Goal: Browse casually

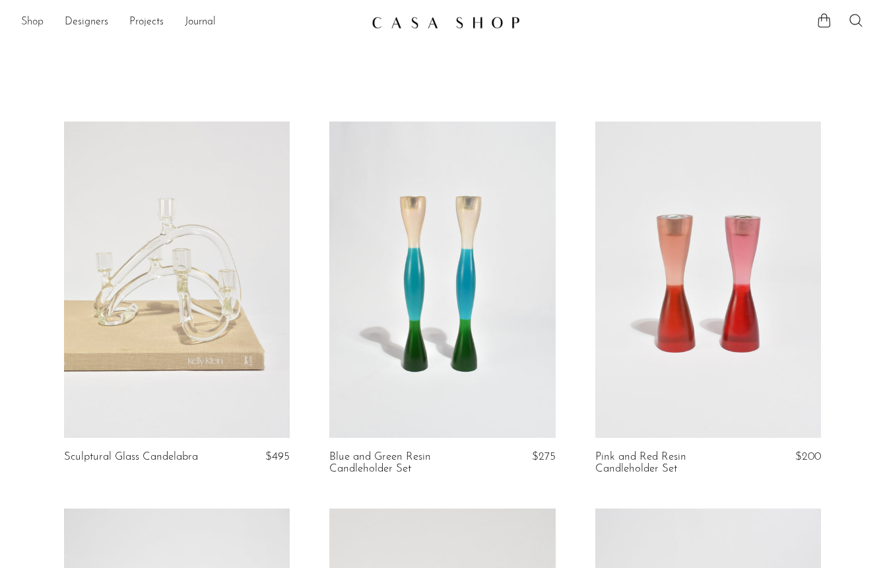
click at [30, 15] on link "Shop" at bounding box center [32, 22] width 22 height 17
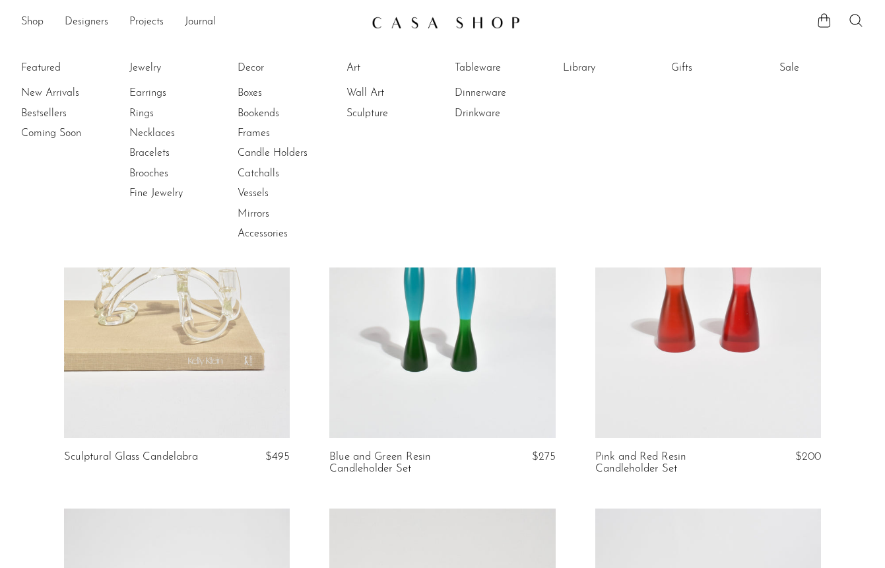
click at [42, 71] on li "Featured New Arrivals Bestsellers Coming Soon" at bounding box center [63, 150] width 84 height 191
click at [311, 401] on article "Blue and Green Resin Candleholder Set $275" at bounding box center [441, 314] width 265 height 387
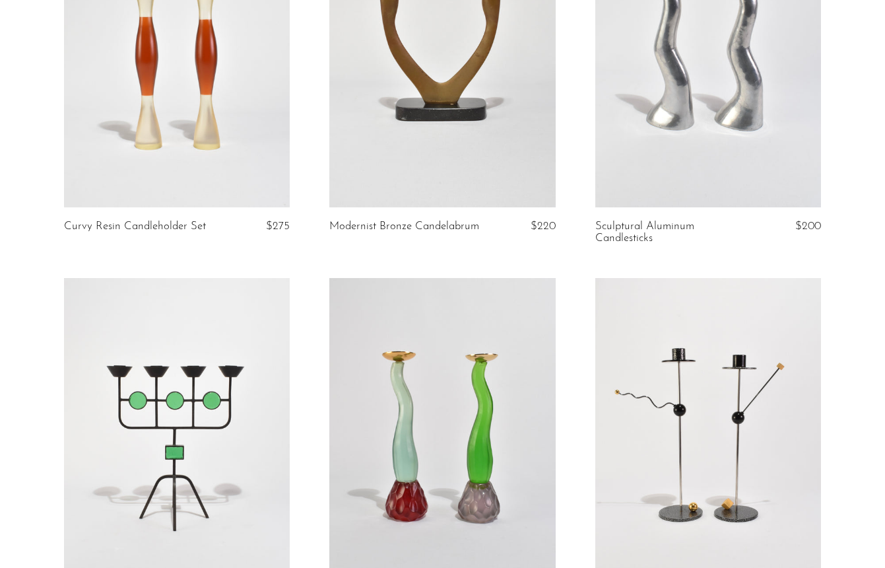
scroll to position [813, 0]
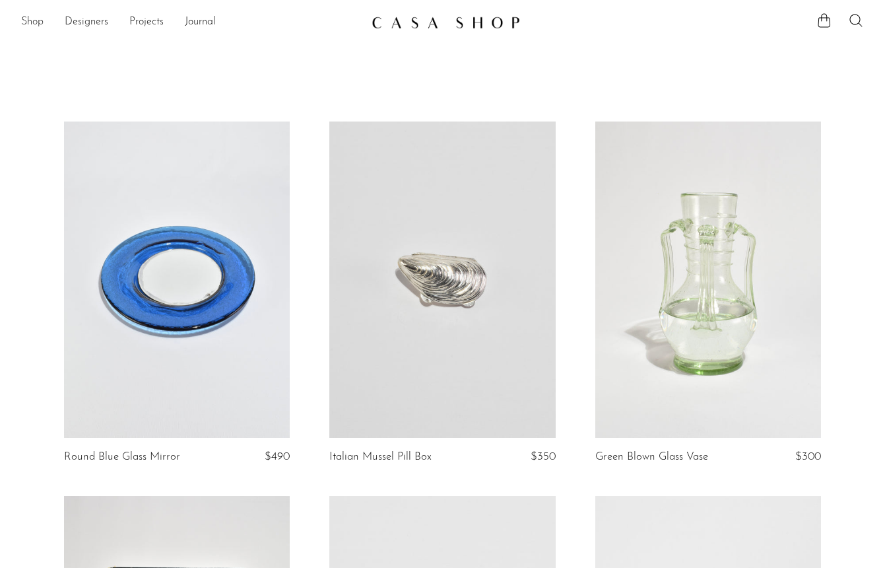
click at [37, 18] on link "Shop" at bounding box center [32, 22] width 22 height 17
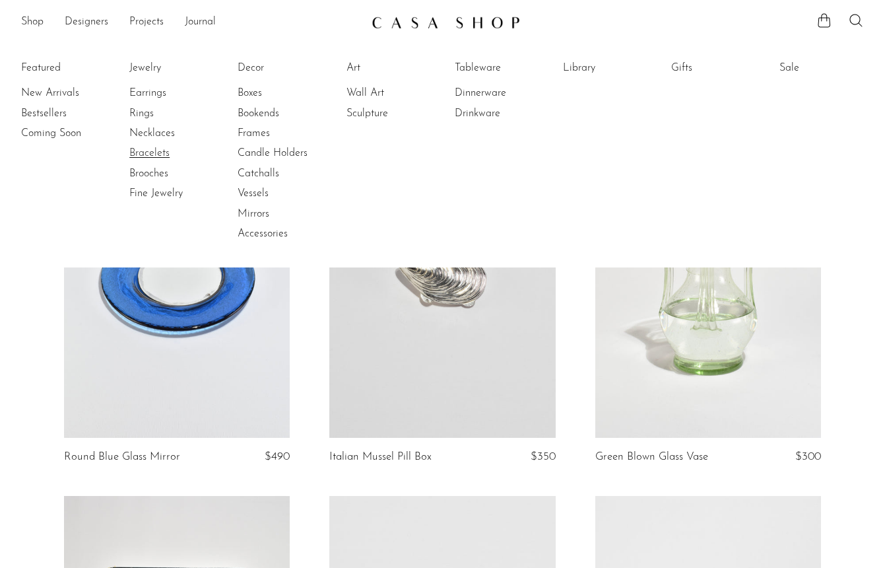
click at [153, 154] on link "Bracelets" at bounding box center [178, 153] width 99 height 15
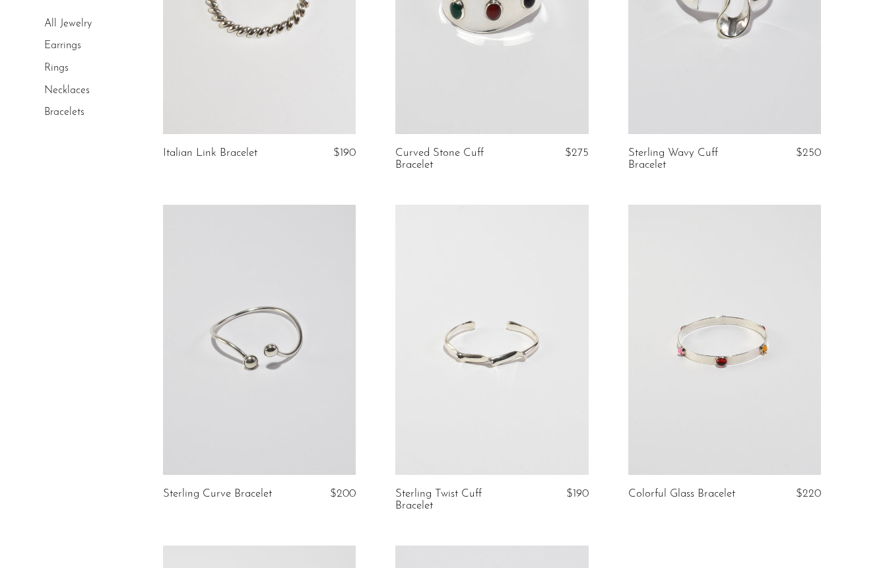
scroll to position [952, 0]
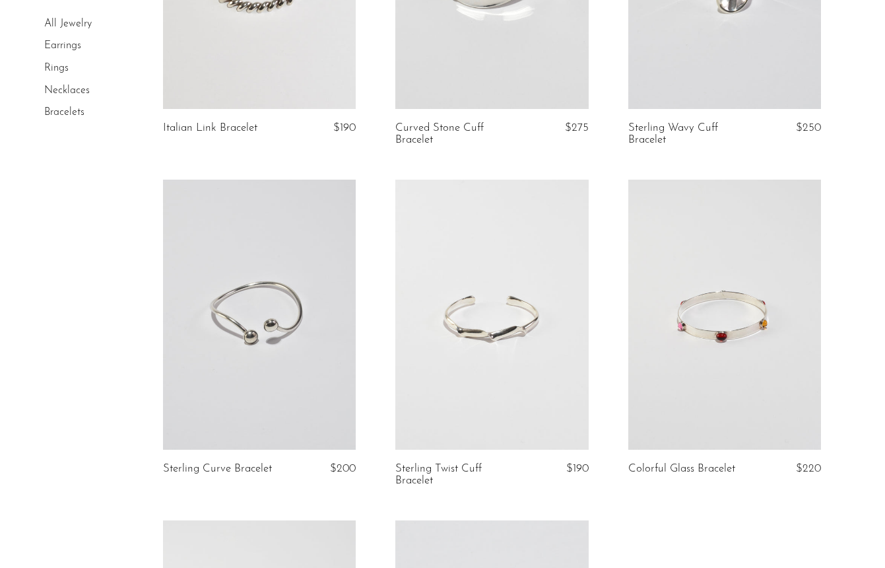
click at [692, 306] on link at bounding box center [724, 314] width 193 height 270
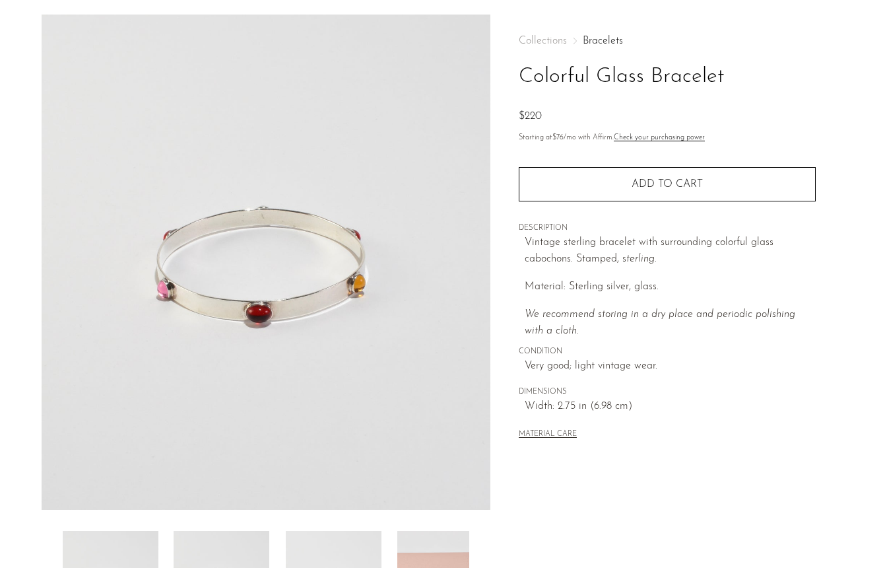
scroll to position [48, 0]
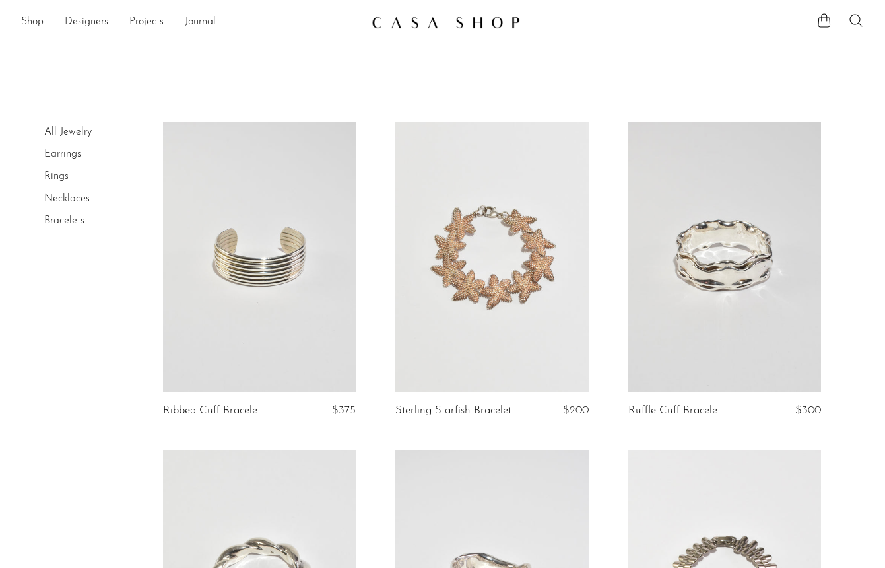
click at [446, 288] on link at bounding box center [491, 256] width 193 height 270
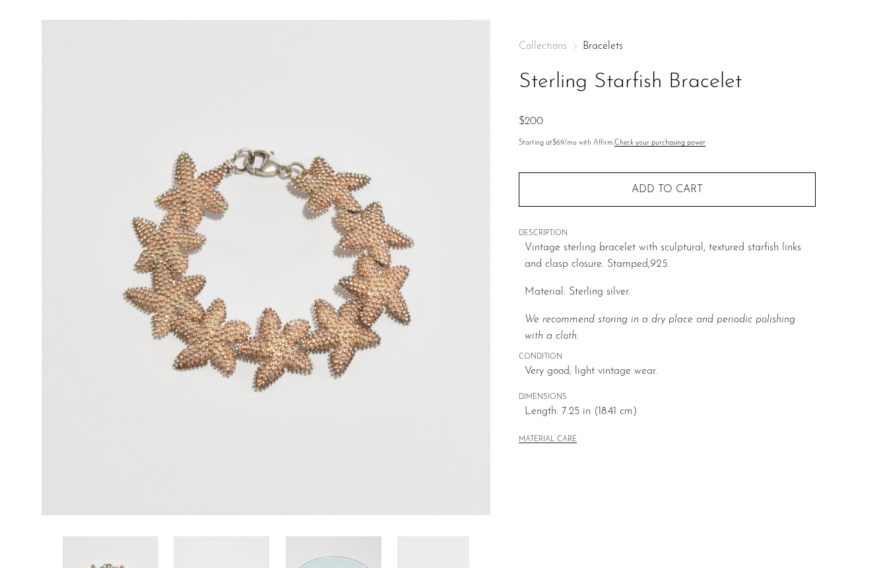
scroll to position [257, 0]
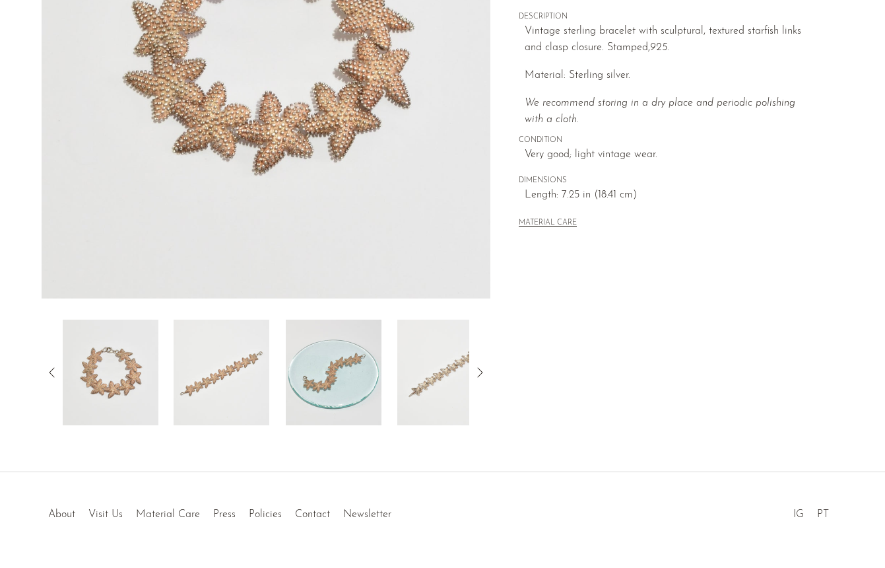
click at [267, 378] on img at bounding box center [222, 372] width 96 height 106
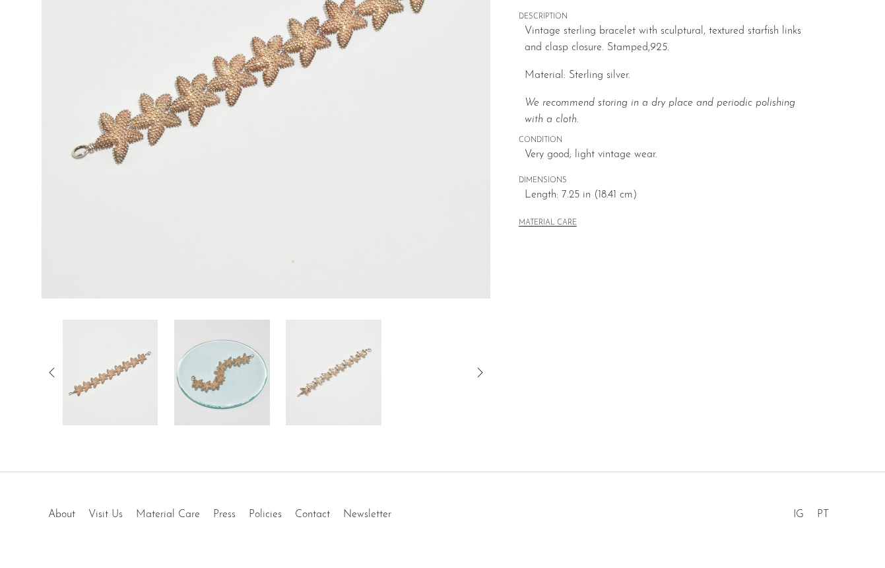
click at [238, 370] on img at bounding box center [222, 372] width 96 height 106
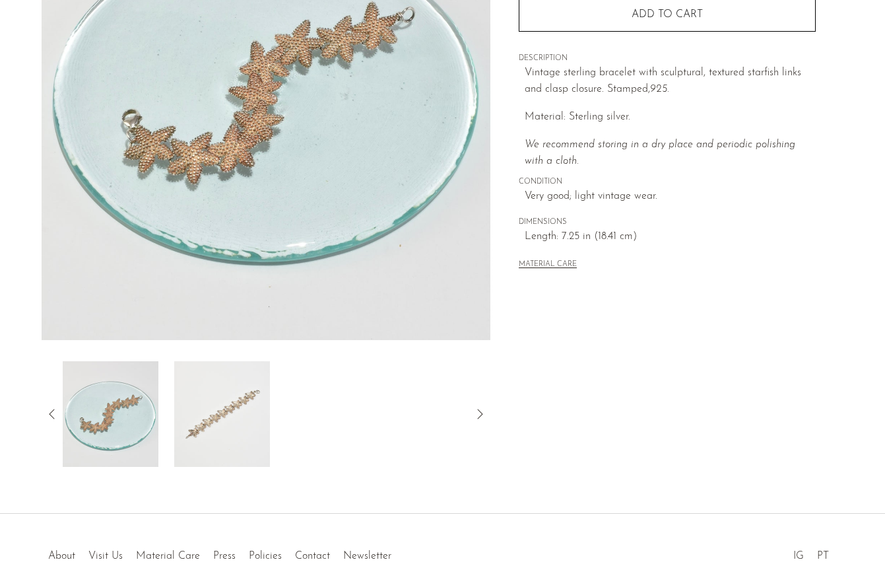
scroll to position [222, 0]
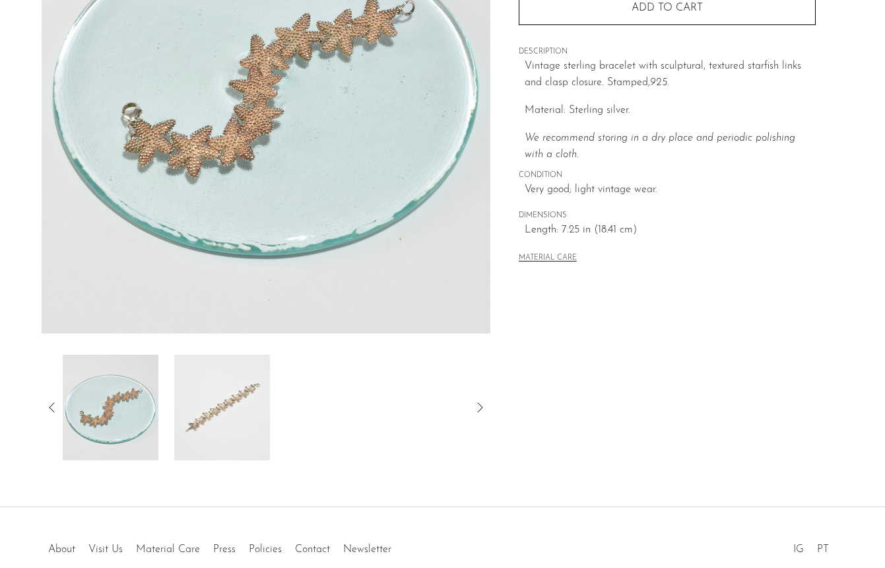
click at [210, 396] on img at bounding box center [222, 407] width 96 height 106
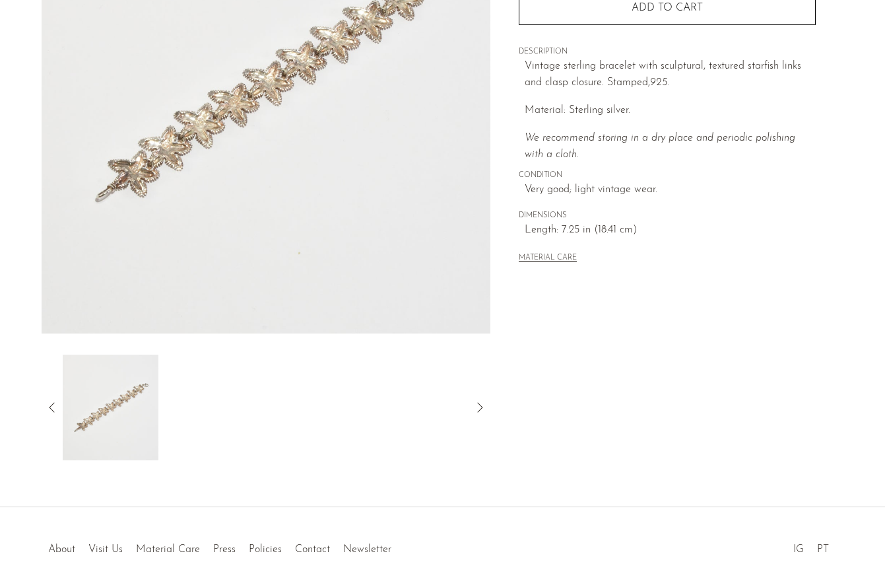
click at [62, 411] on img at bounding box center [110, 407] width 96 height 106
click at [57, 403] on icon at bounding box center [52, 407] width 16 height 16
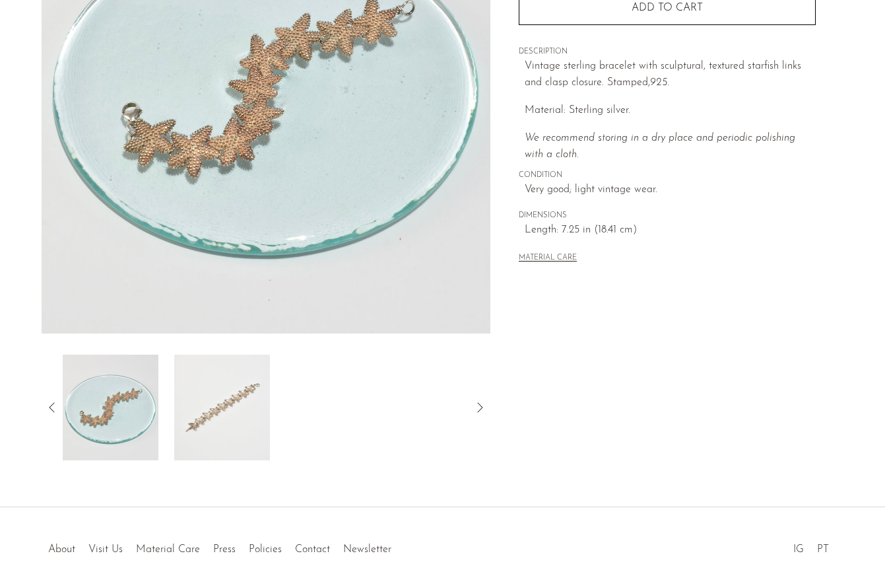
click at [56, 403] on icon at bounding box center [52, 407] width 16 height 16
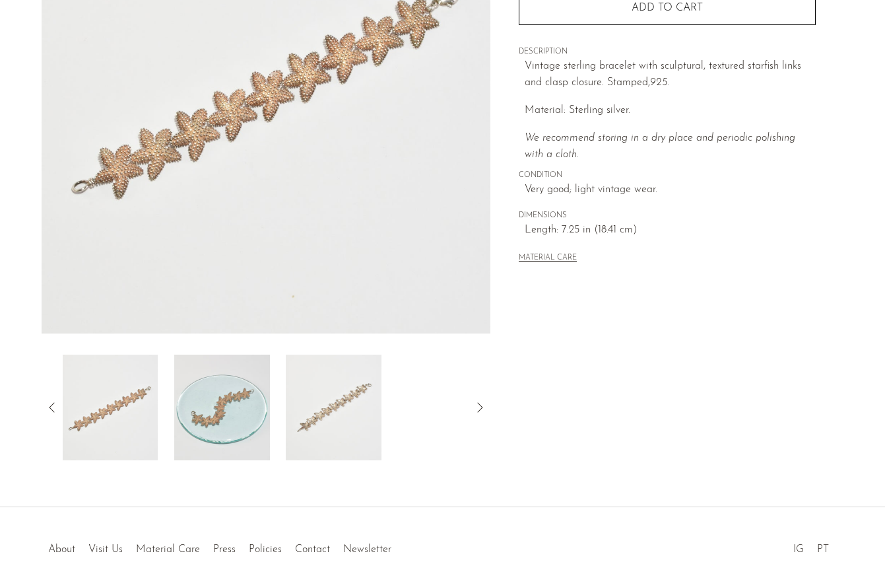
click at [56, 403] on icon at bounding box center [52, 407] width 16 height 16
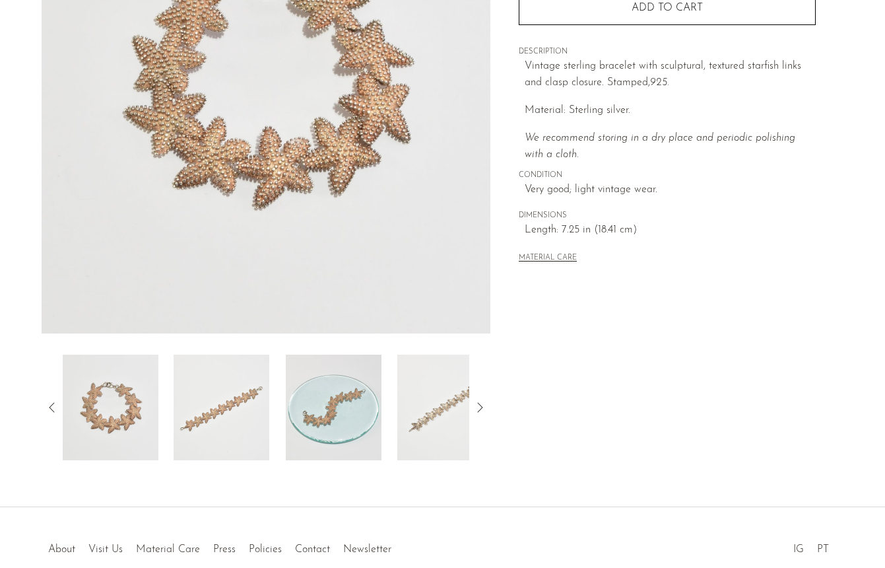
click at [560, 427] on div "Collections Bracelets Sterling Starfish Bracelet $200 Starting at $69 /mo with …" at bounding box center [666, 149] width 353 height 622
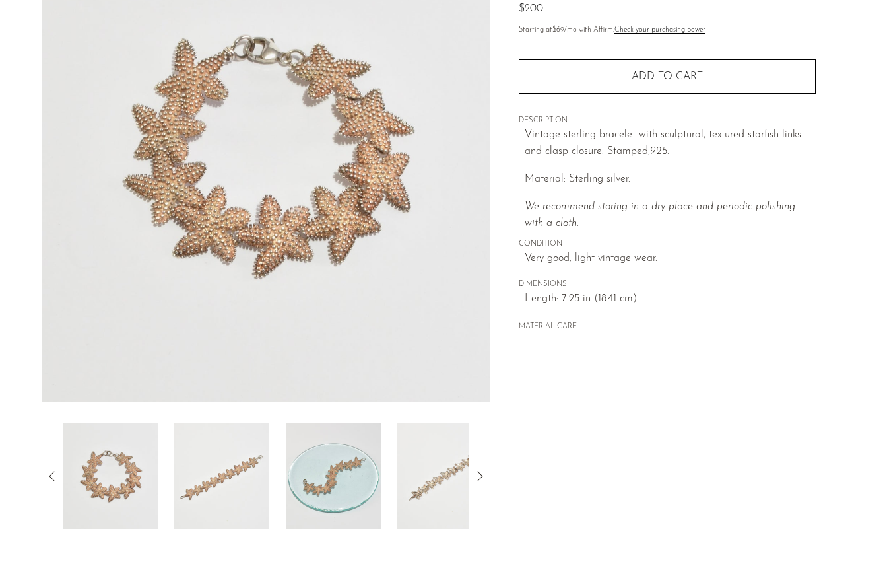
scroll to position [155, 0]
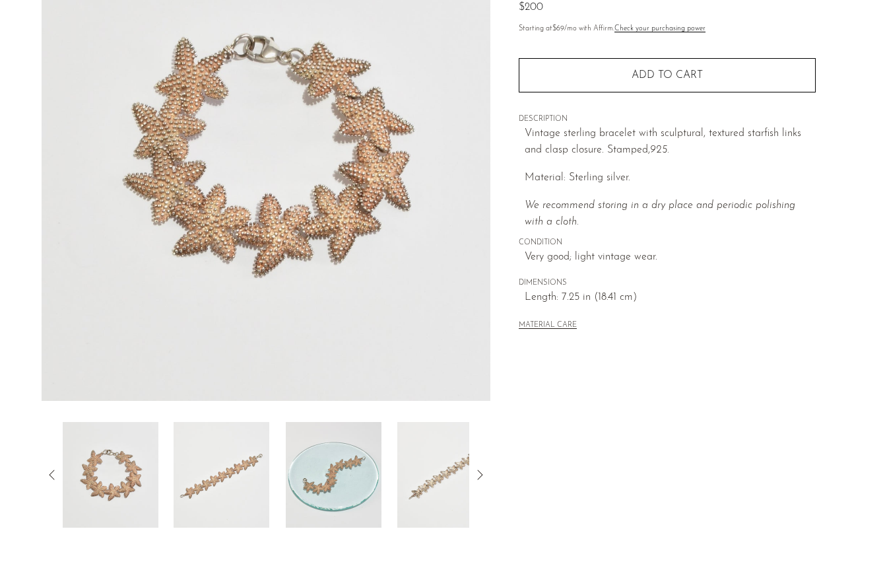
click at [334, 428] on img at bounding box center [334, 475] width 96 height 106
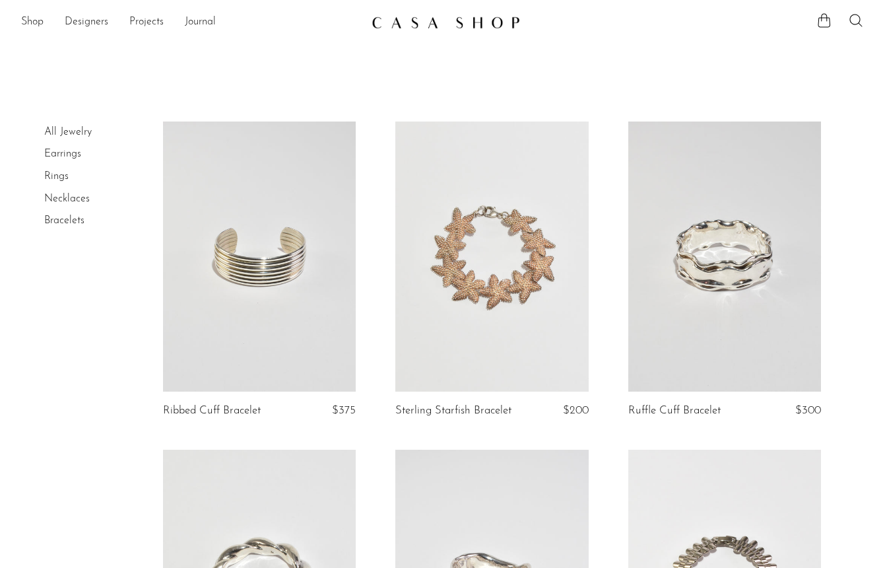
click at [294, 245] on link at bounding box center [259, 256] width 193 height 270
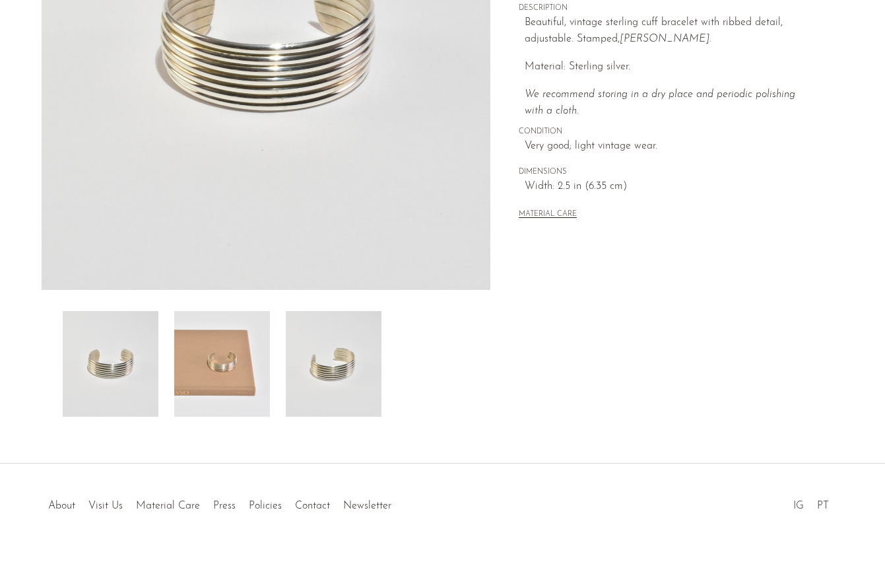
scroll to position [292, 0]
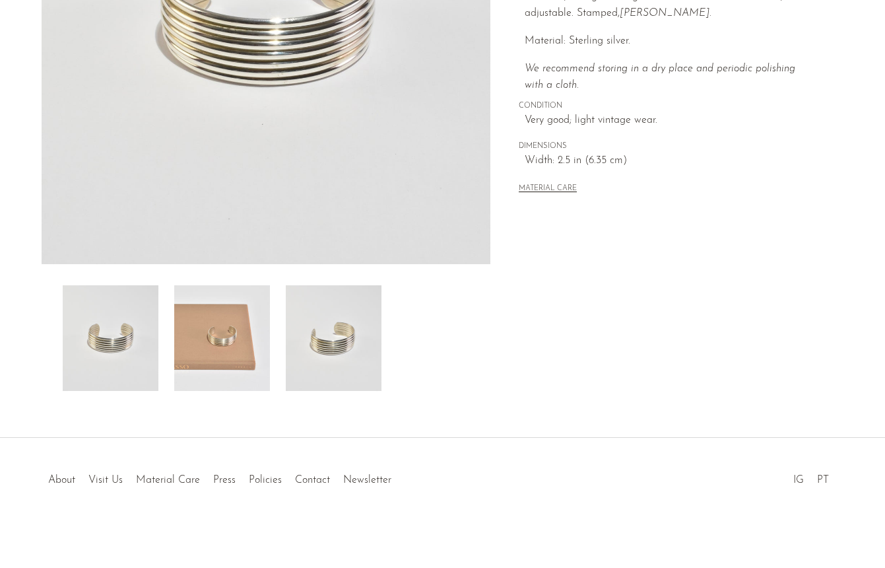
click at [240, 336] on img at bounding box center [222, 338] width 96 height 106
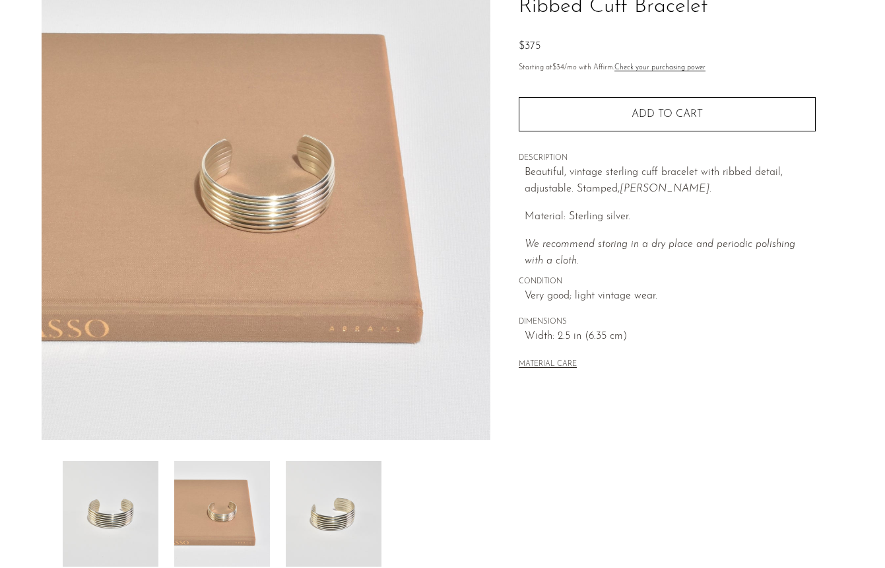
scroll to position [113, 0]
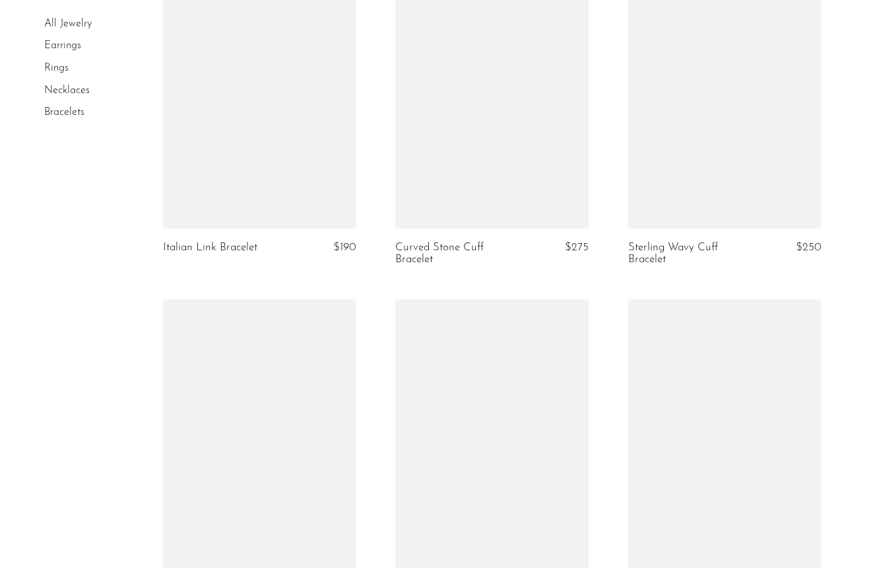
scroll to position [845, 0]
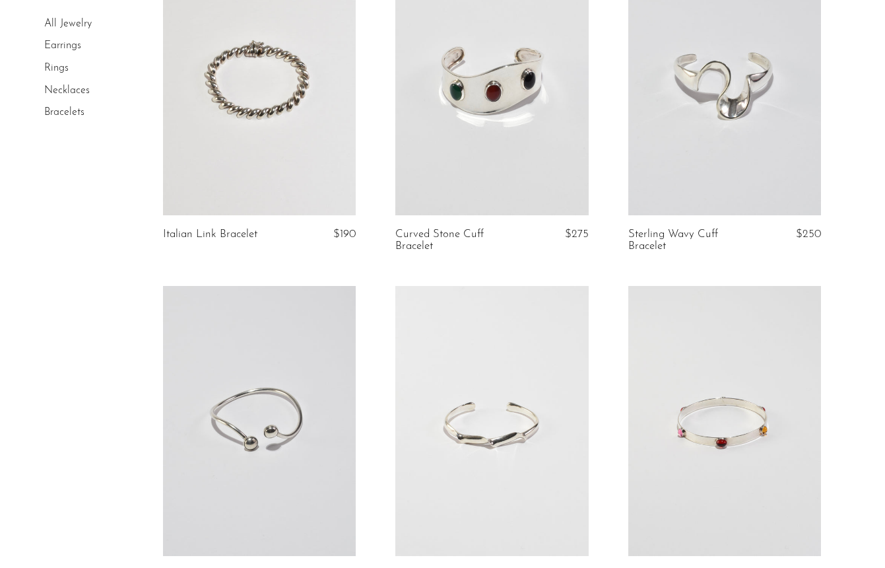
click at [563, 96] on link at bounding box center [491, 80] width 193 height 270
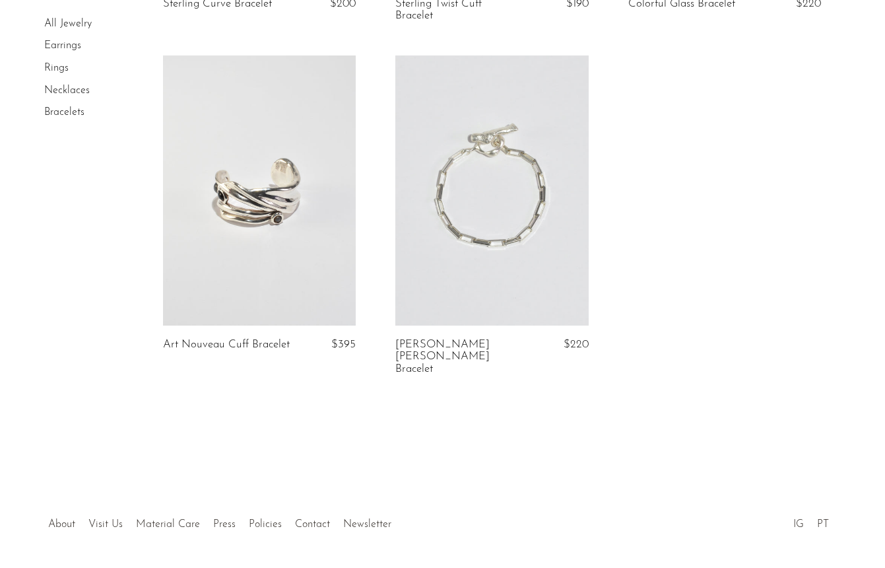
scroll to position [1417, 0]
click at [525, 216] on link at bounding box center [491, 190] width 193 height 270
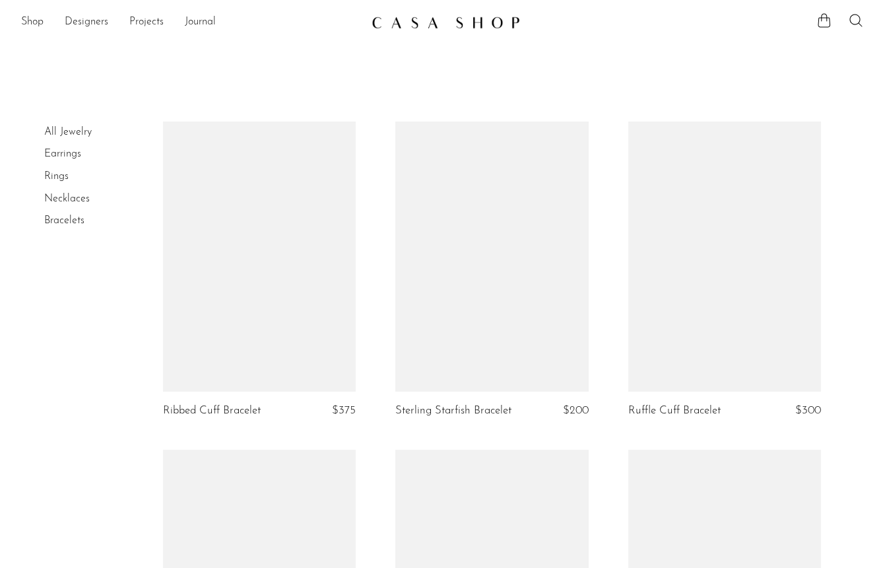
scroll to position [1417, 0]
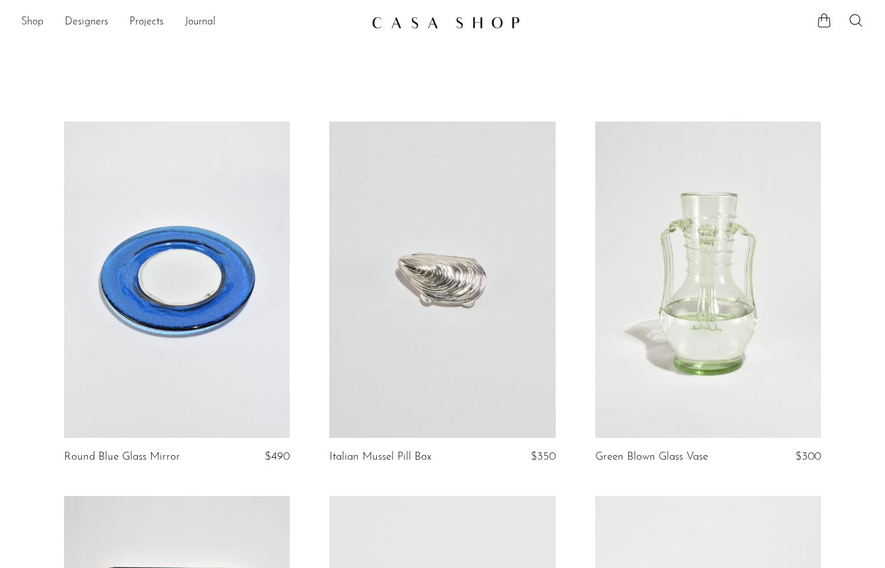
click at [26, 24] on link "Shop" at bounding box center [32, 22] width 22 height 17
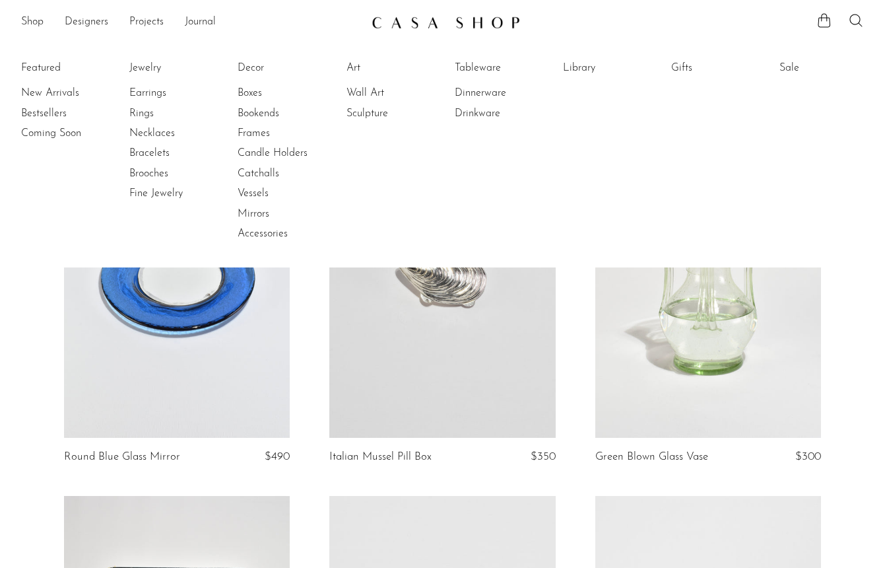
click at [123, 416] on link at bounding box center [177, 279] width 226 height 316
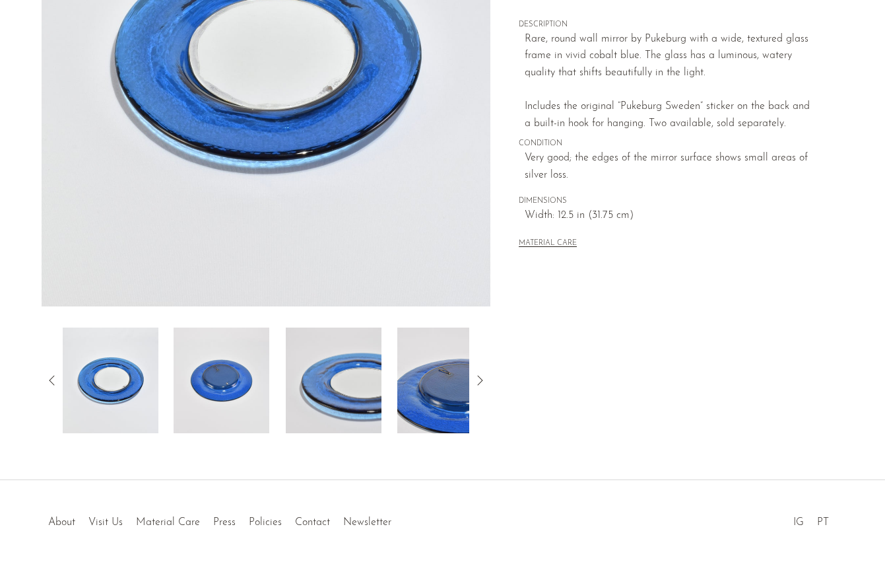
scroll to position [292, 0]
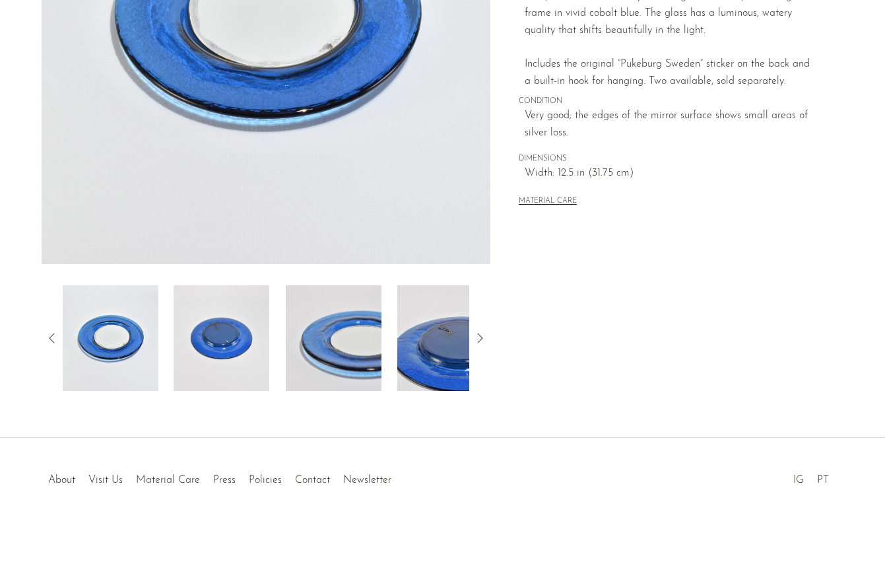
click at [248, 329] on img at bounding box center [222, 338] width 96 height 106
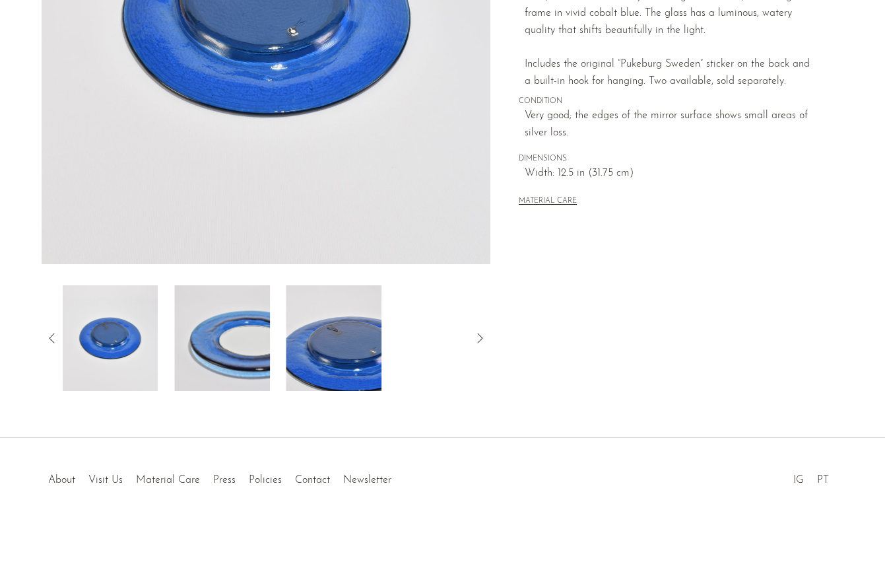
click at [316, 357] on img at bounding box center [334, 338] width 96 height 106
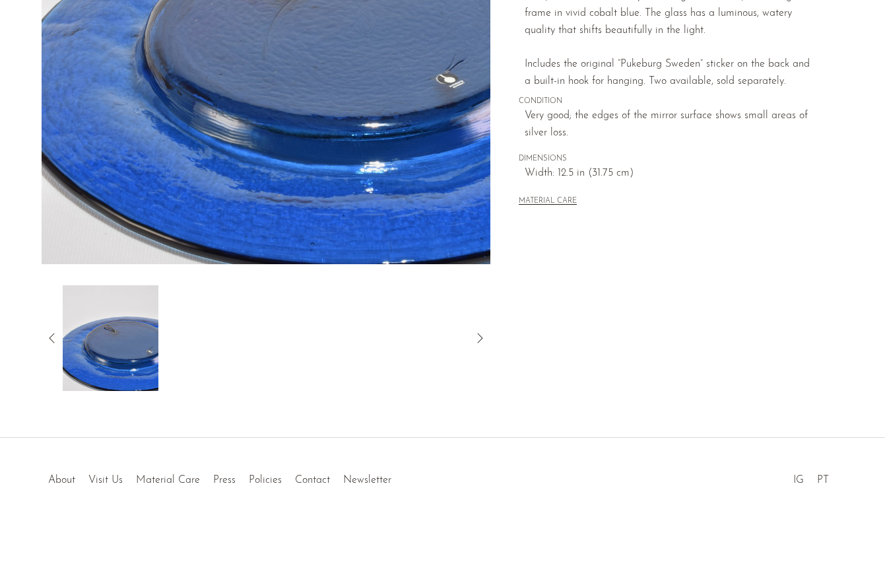
click at [53, 335] on icon at bounding box center [52, 338] width 16 height 16
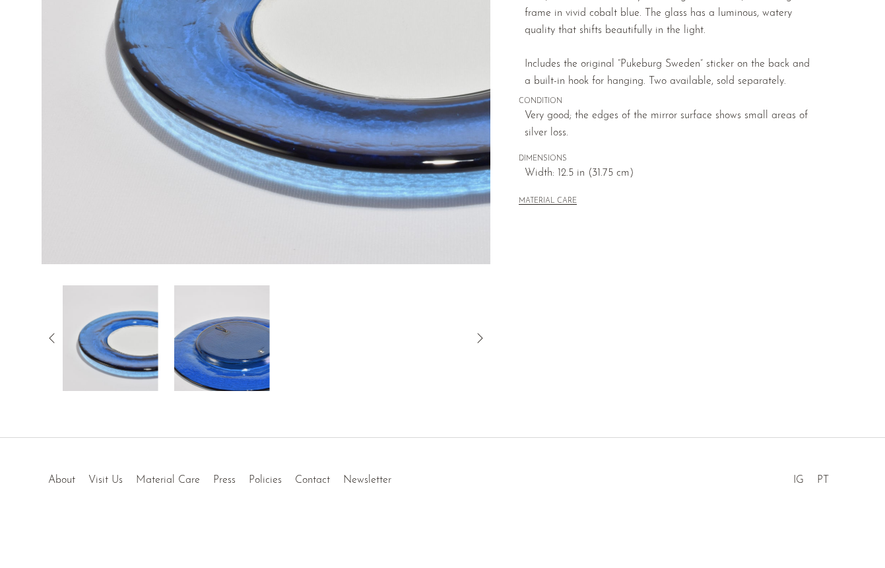
scroll to position [0, 0]
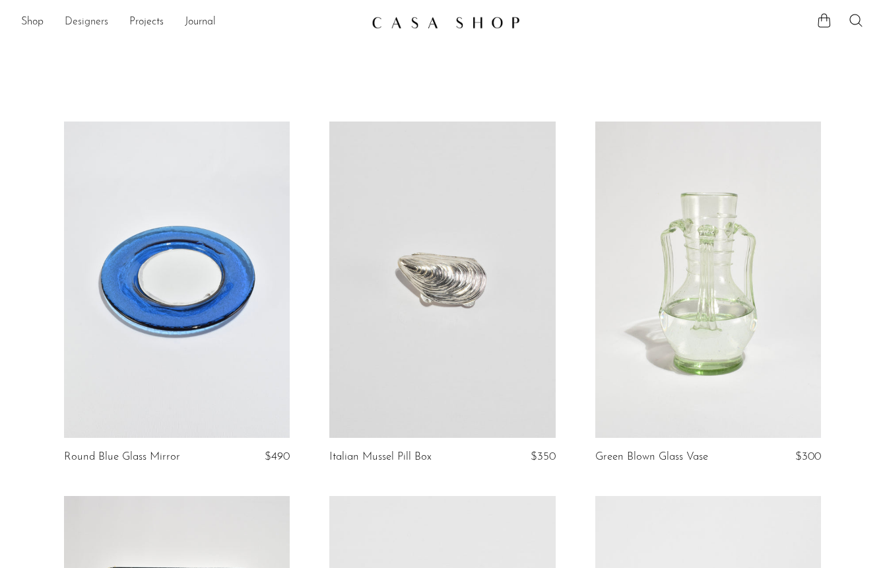
click at [81, 21] on link "Designers" at bounding box center [87, 22] width 44 height 17
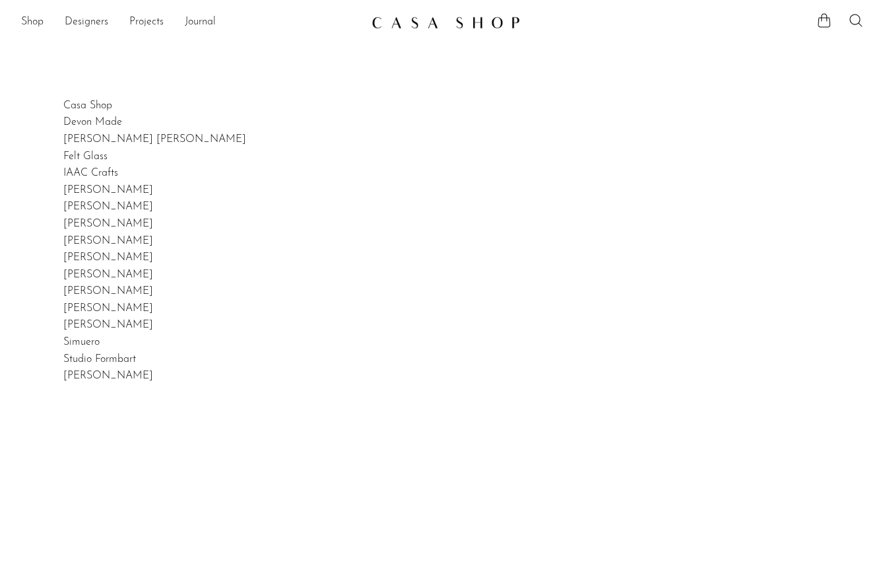
click at [30, 22] on link "Shop" at bounding box center [32, 22] width 22 height 17
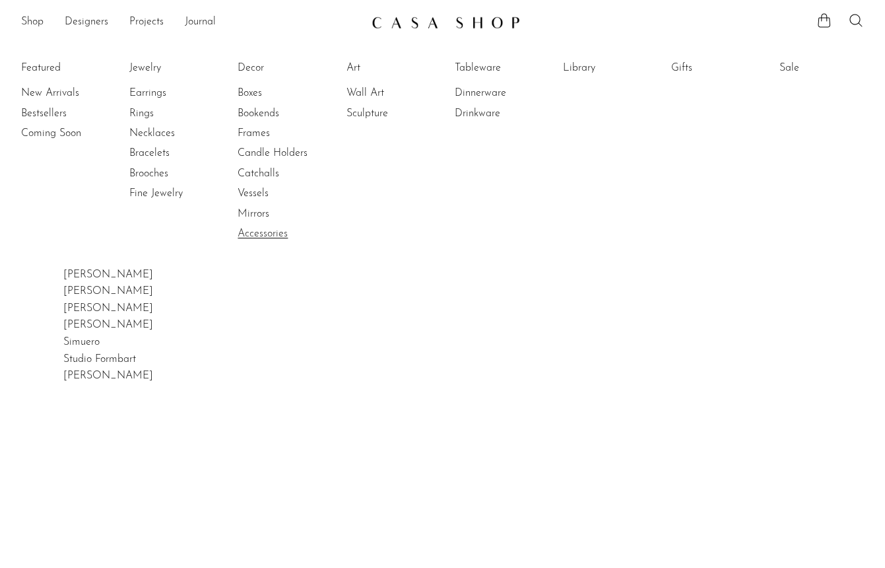
click at [255, 232] on link "Accessories" at bounding box center [287, 233] width 99 height 15
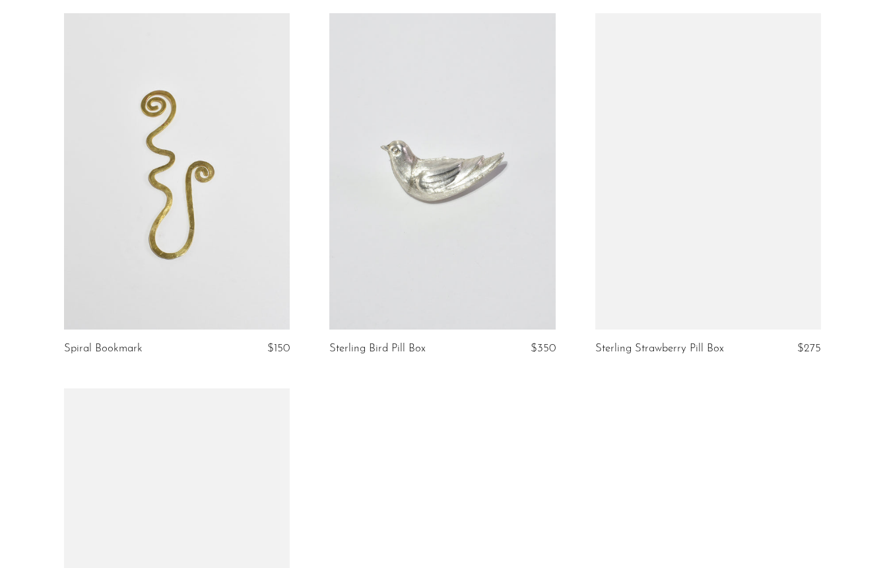
scroll to position [3527, 0]
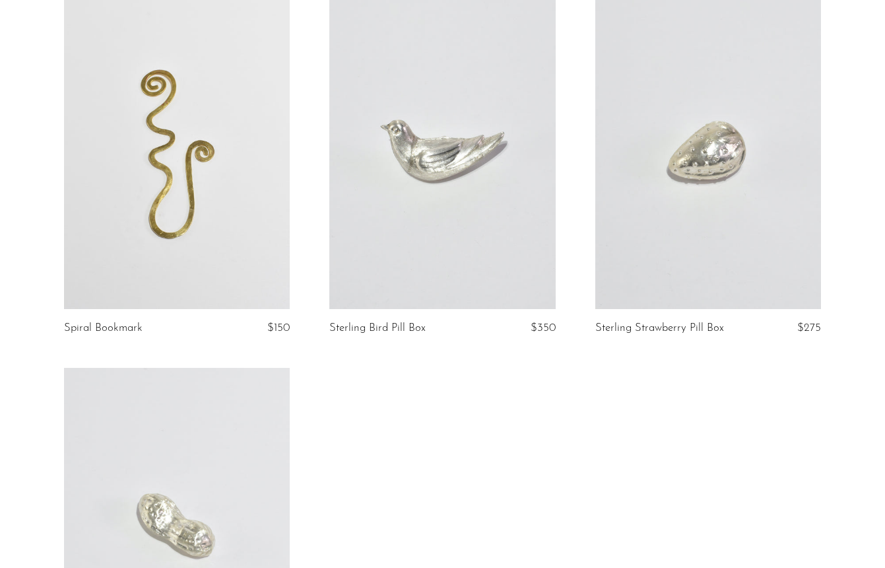
click at [486, 162] on link at bounding box center [442, 151] width 226 height 316
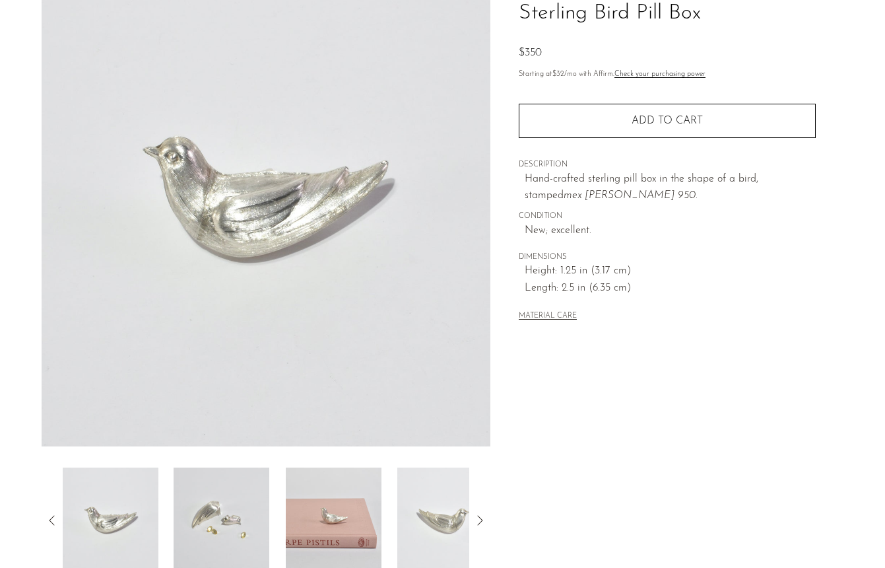
scroll to position [147, 0]
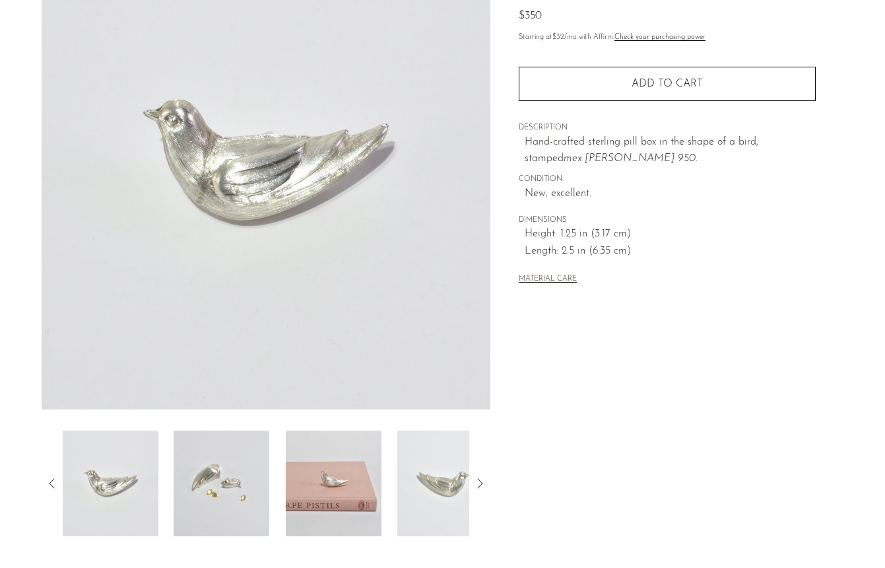
click at [186, 483] on img at bounding box center [222, 483] width 96 height 106
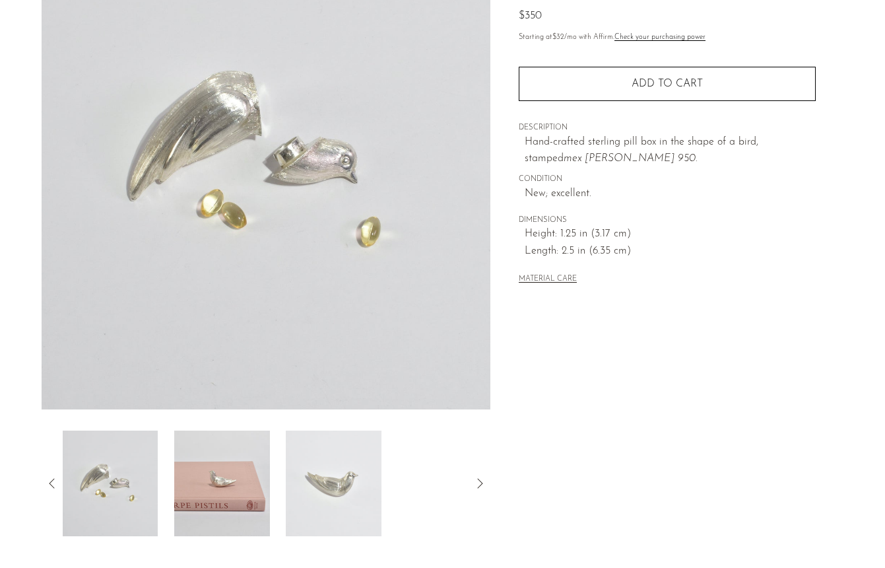
click at [238, 511] on img at bounding box center [222, 483] width 96 height 106
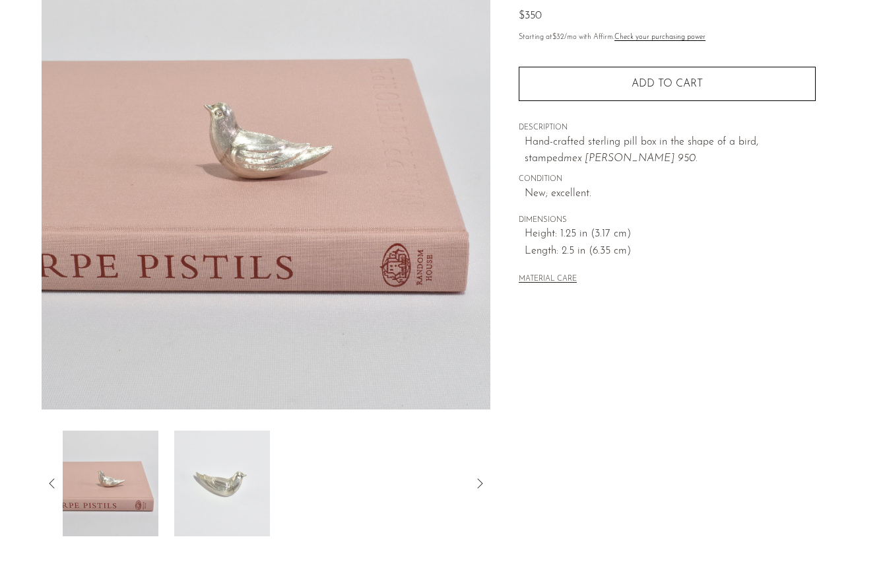
click at [238, 511] on img at bounding box center [222, 483] width 96 height 106
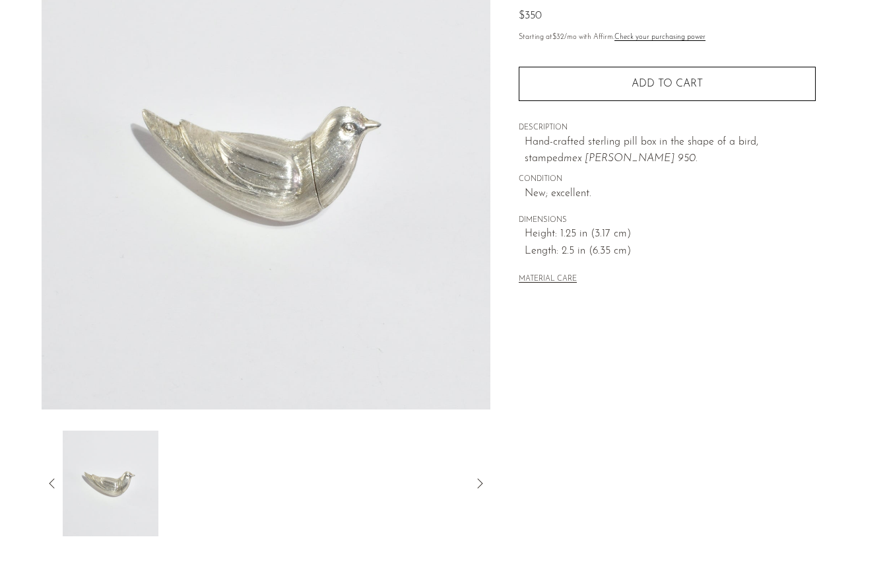
click at [49, 486] on icon at bounding box center [52, 483] width 16 height 16
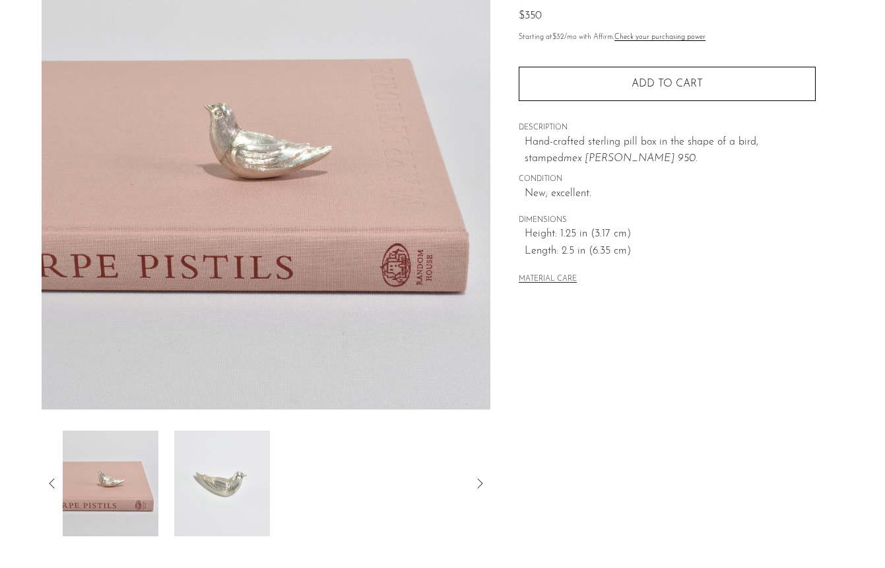
click at [46, 486] on icon at bounding box center [52, 483] width 16 height 16
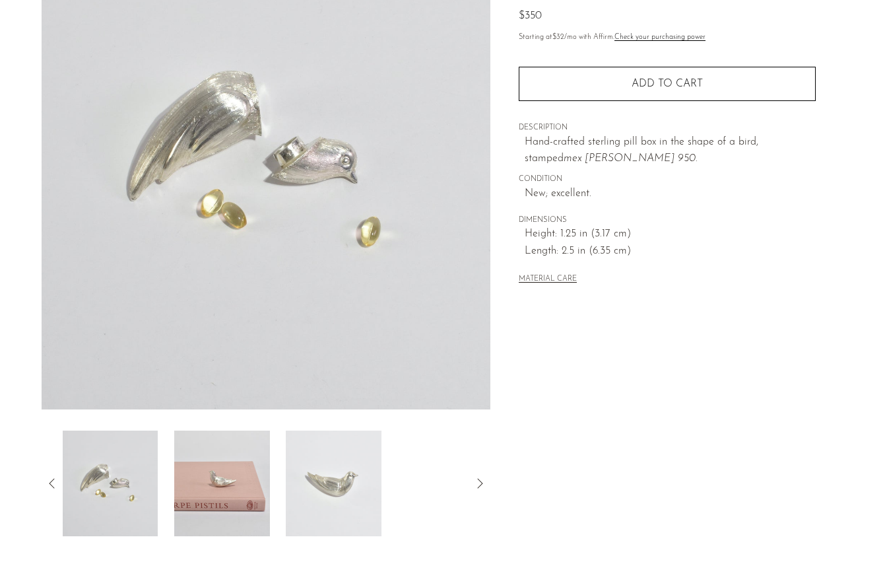
click at [46, 486] on icon at bounding box center [52, 483] width 16 height 16
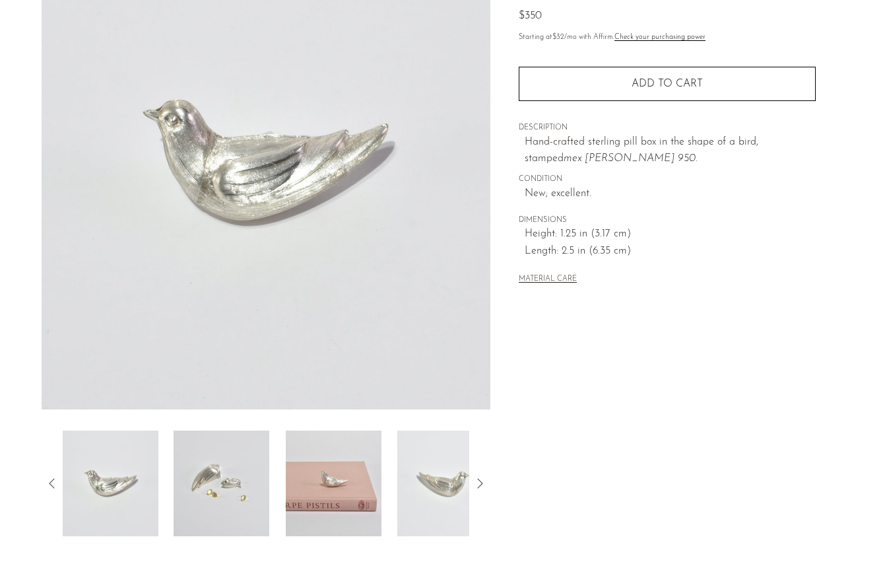
click at [46, 486] on icon at bounding box center [52, 483] width 16 height 16
click at [48, 484] on icon at bounding box center [52, 483] width 16 height 16
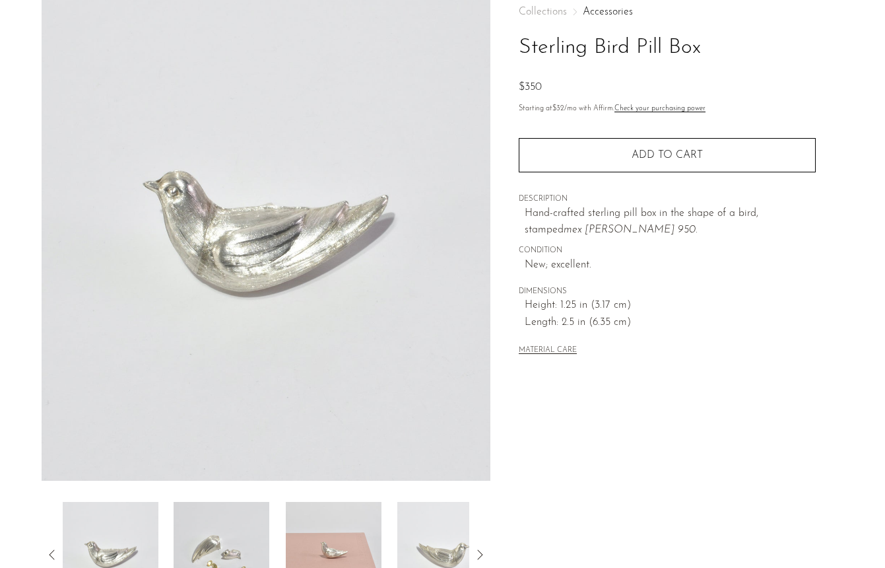
scroll to position [0, 0]
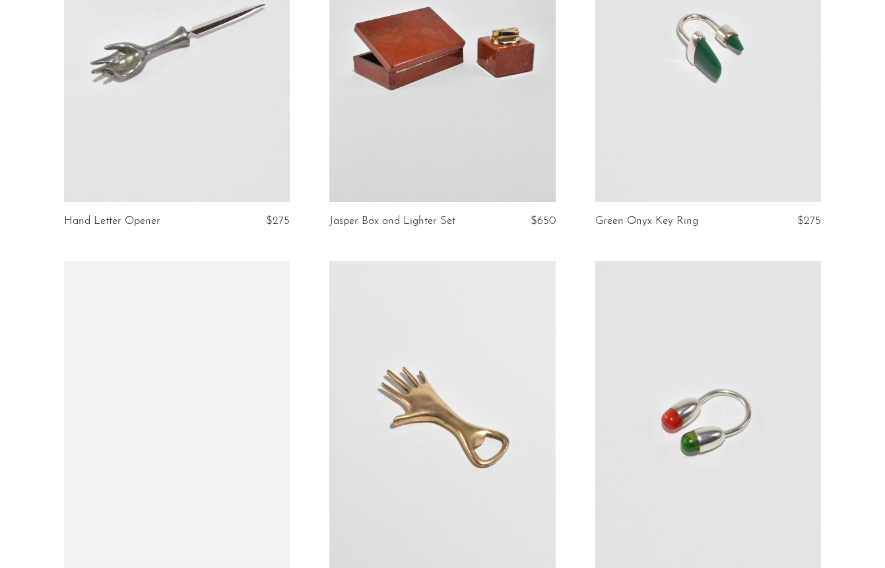
scroll to position [1970, 0]
